Goal: Task Accomplishment & Management: Use online tool/utility

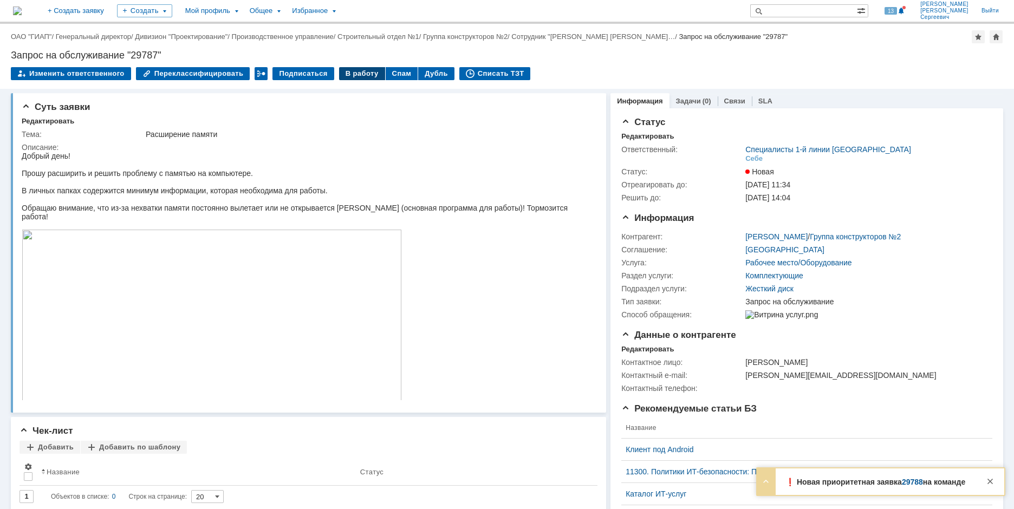
click at [341, 77] on div "В работу" at bounding box center [362, 73] width 46 height 13
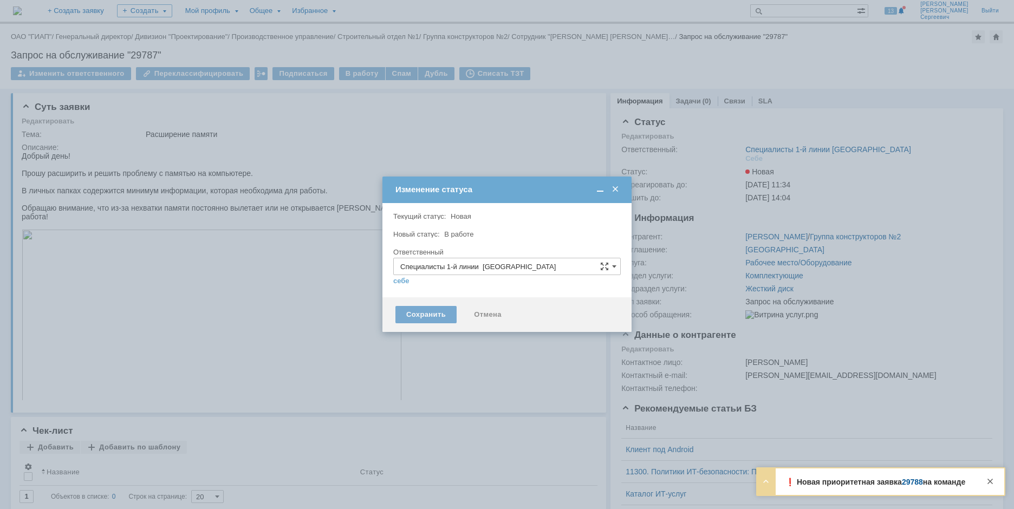
type input "[PERSON_NAME]"
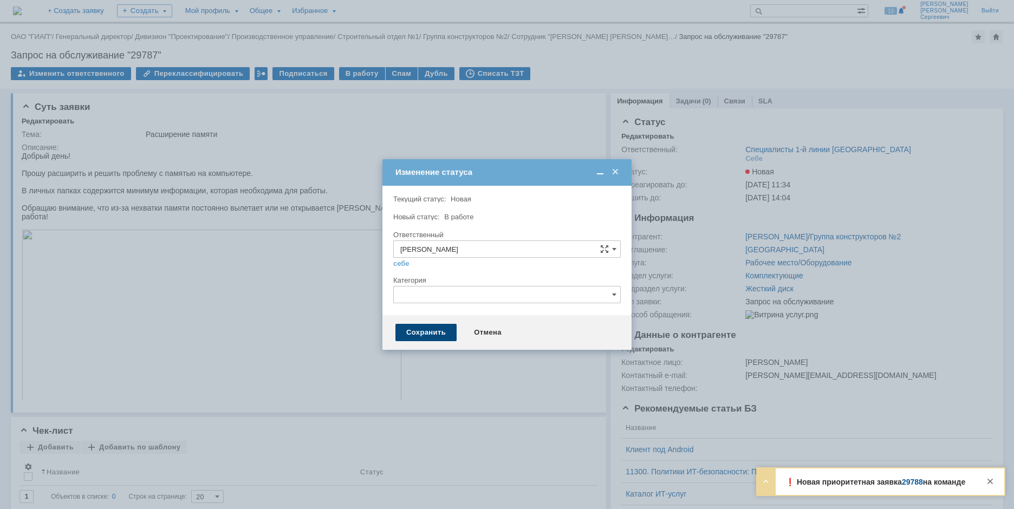
click at [407, 335] on div "Сохранить" at bounding box center [425, 332] width 61 height 17
